Goal: Communication & Community: Connect with others

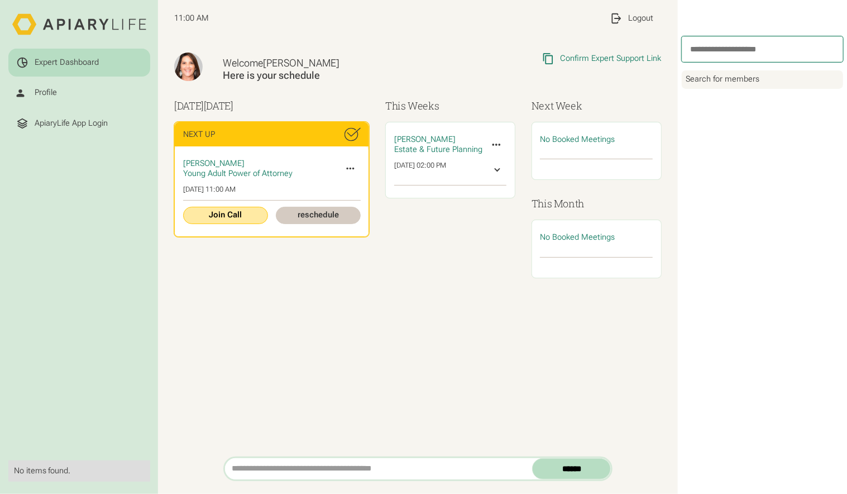
click at [232, 214] on link "Join Call" at bounding box center [225, 215] width 85 height 17
click at [217, 378] on div "Welcome [PERSON_NAME] Here is your schedule Copied Link to Clipboard Confirm Ex…" at bounding box center [417, 245] width 519 height 419
click at [201, 367] on div "Welcome [PERSON_NAME] Here is your schedule Copied Link to Clipboard Confirm Ex…" at bounding box center [417, 245] width 519 height 419
click at [203, 316] on div "Welcome [PERSON_NAME] Here is your schedule Copied Link to Clipboard Confirm Ex…" at bounding box center [417, 245] width 519 height 419
click at [567, 350] on div "Welcome [PERSON_NAME] Here is your schedule Copied Link to Clipboard Confirm Ex…" at bounding box center [417, 245] width 519 height 419
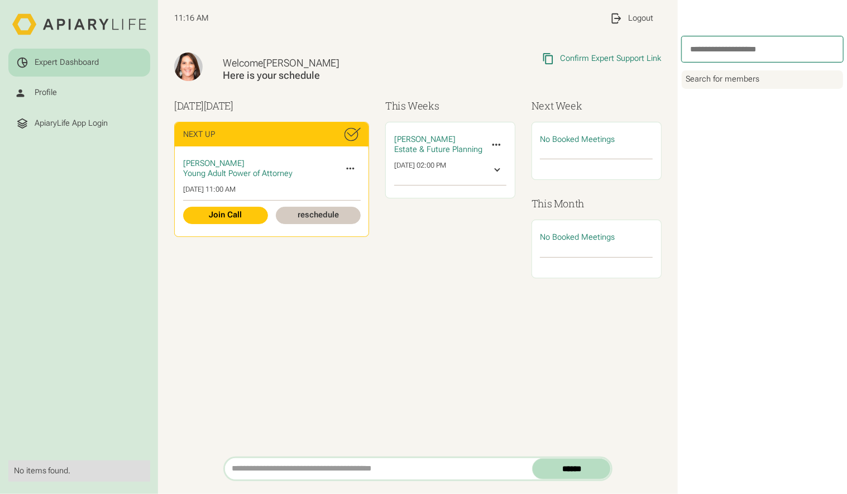
click at [110, 467] on div "No items found." at bounding box center [79, 471] width 131 height 10
